Goal: Navigation & Orientation: Find specific page/section

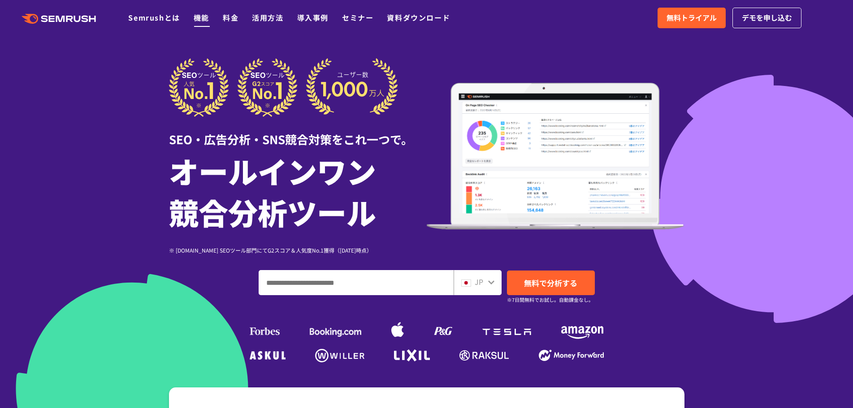
click at [199, 21] on link "機能" at bounding box center [202, 17] width 16 height 11
